Goal: Information Seeking & Learning: Learn about a topic

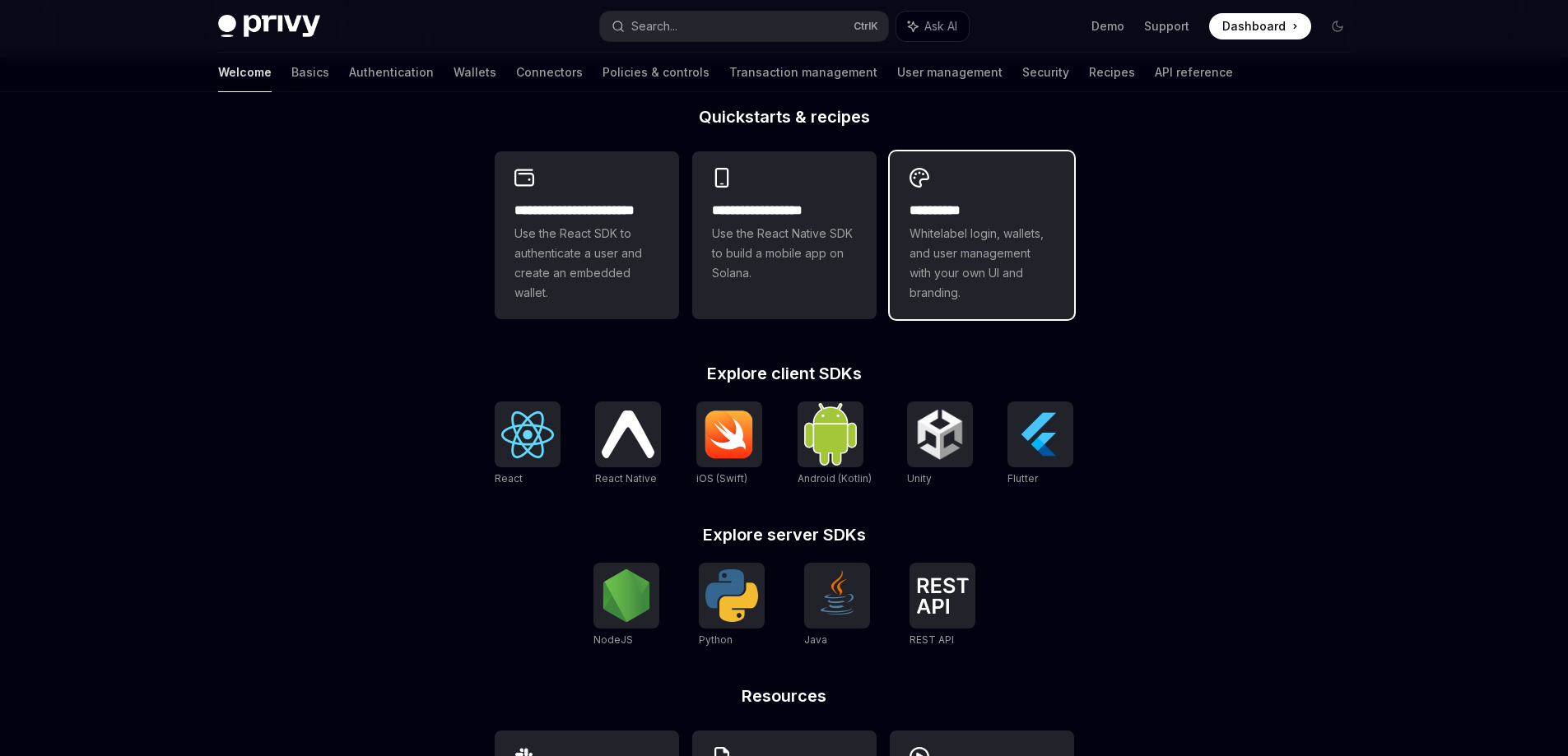
scroll to position [411, 0]
click at [969, 305] on div "**********" at bounding box center [982, 233] width 184 height 168
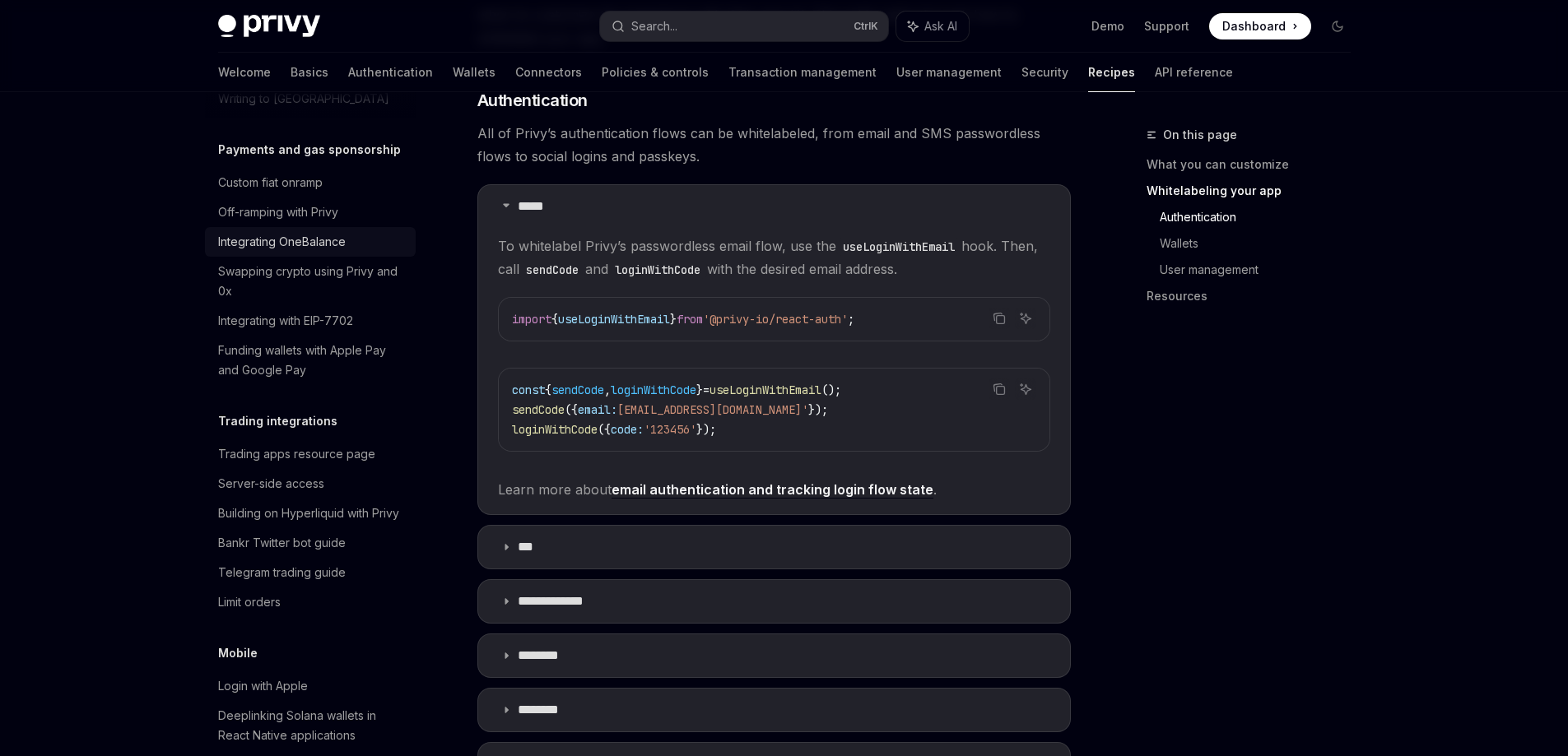
scroll to position [1495, 0]
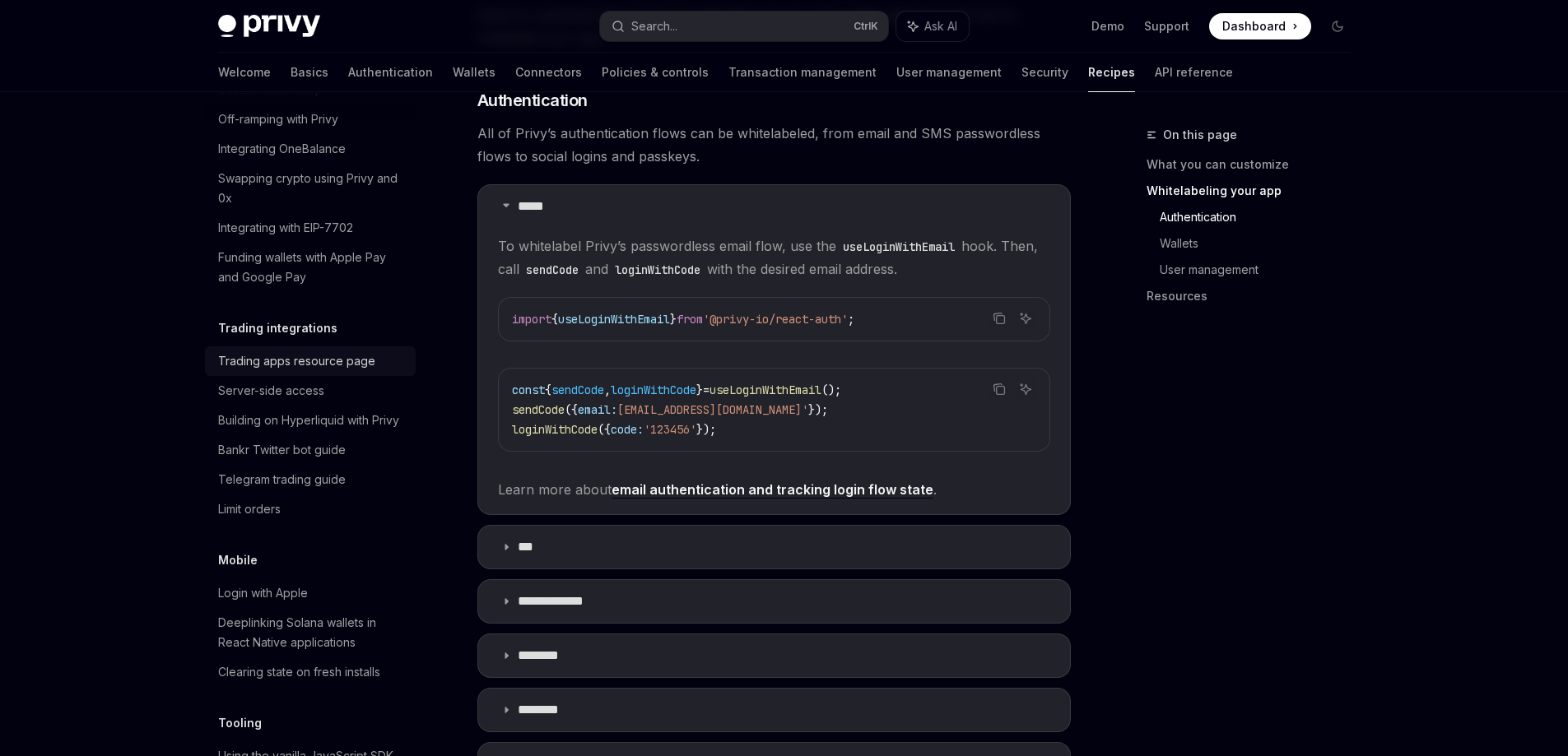
click at [340, 371] on div "Trading apps resource page" at bounding box center [297, 361] width 157 height 19
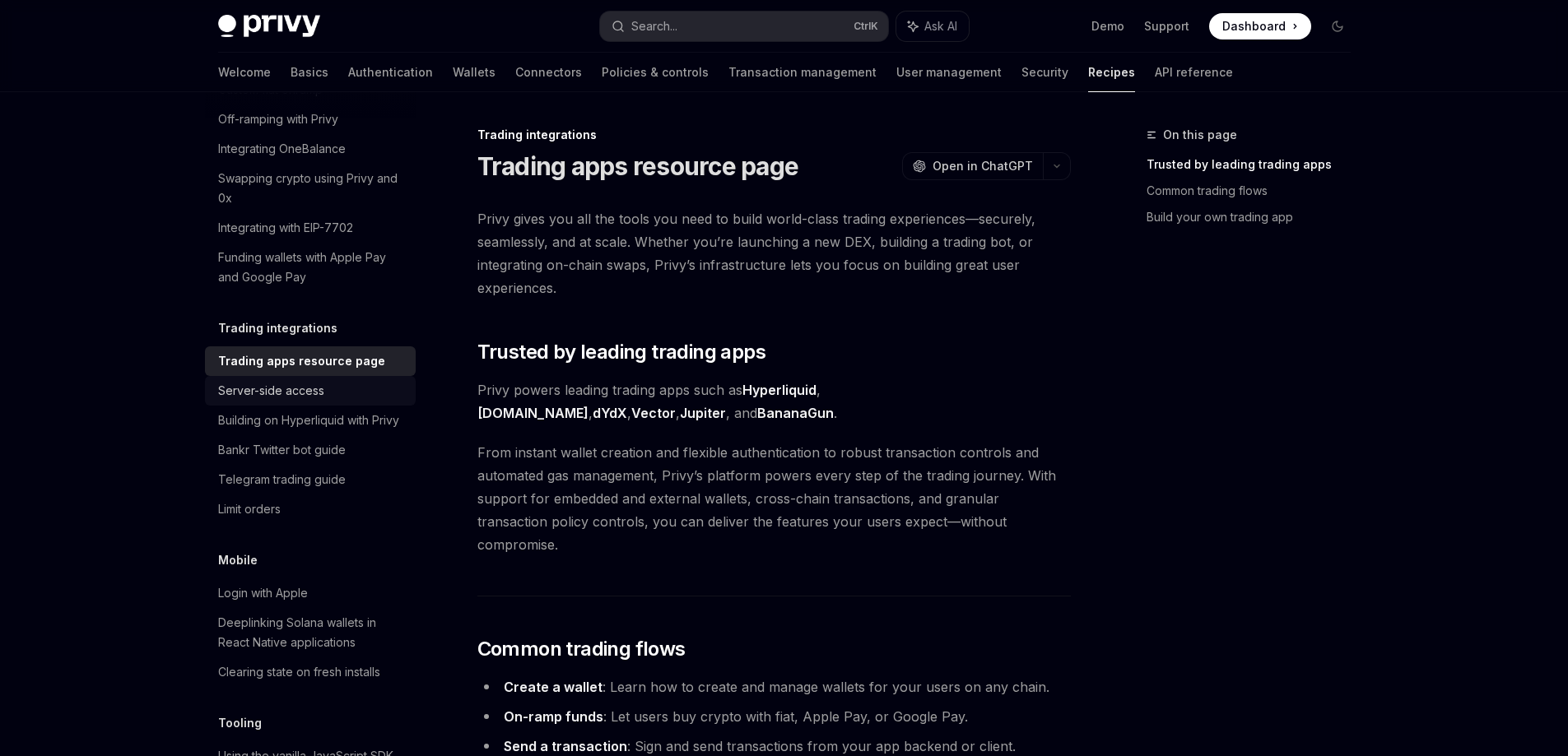
click at [332, 401] on div "Server-side access" at bounding box center [312, 391] width 187 height 19
type textarea "*"
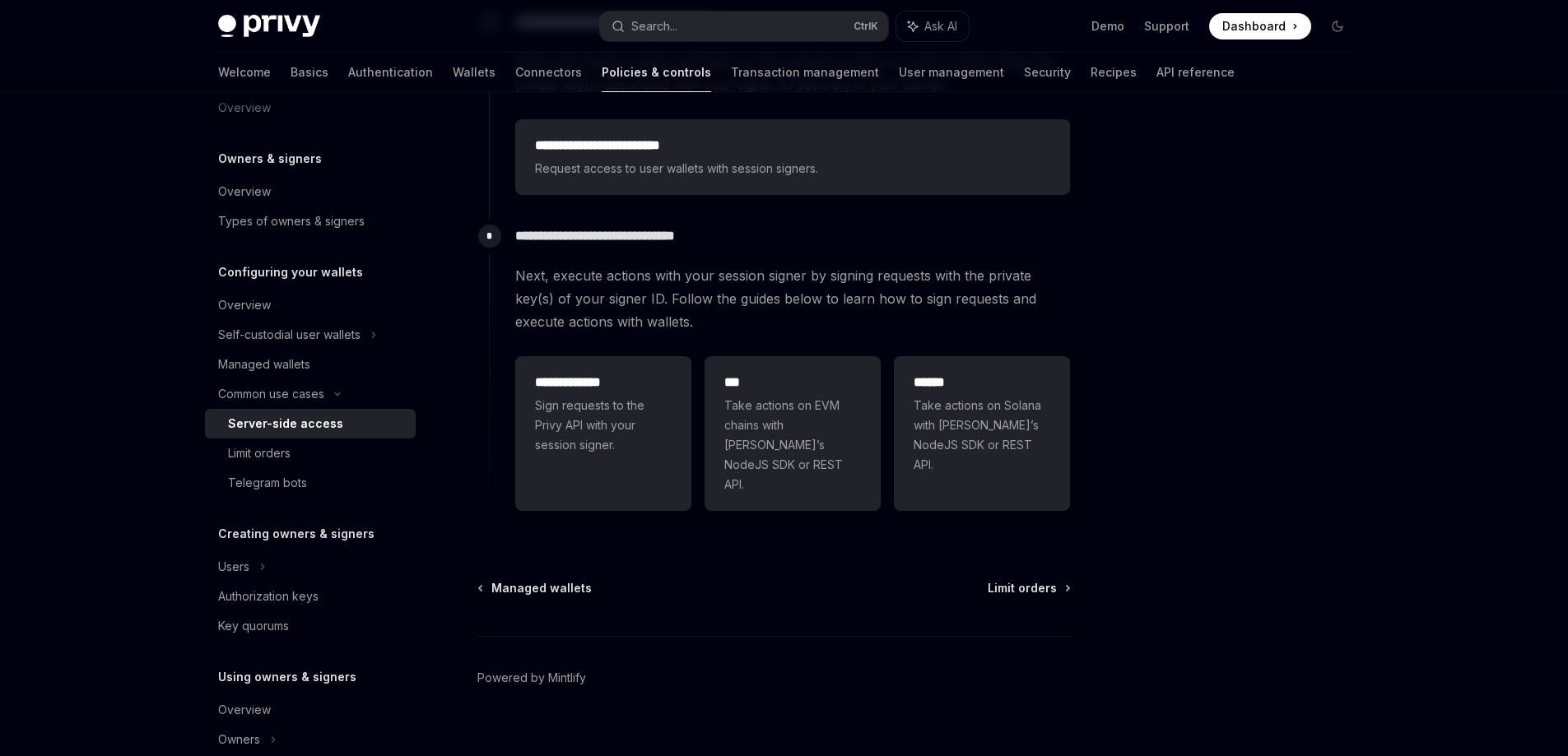
scroll to position [462, 0]
